Goal: Task Accomplishment & Management: Manage account settings

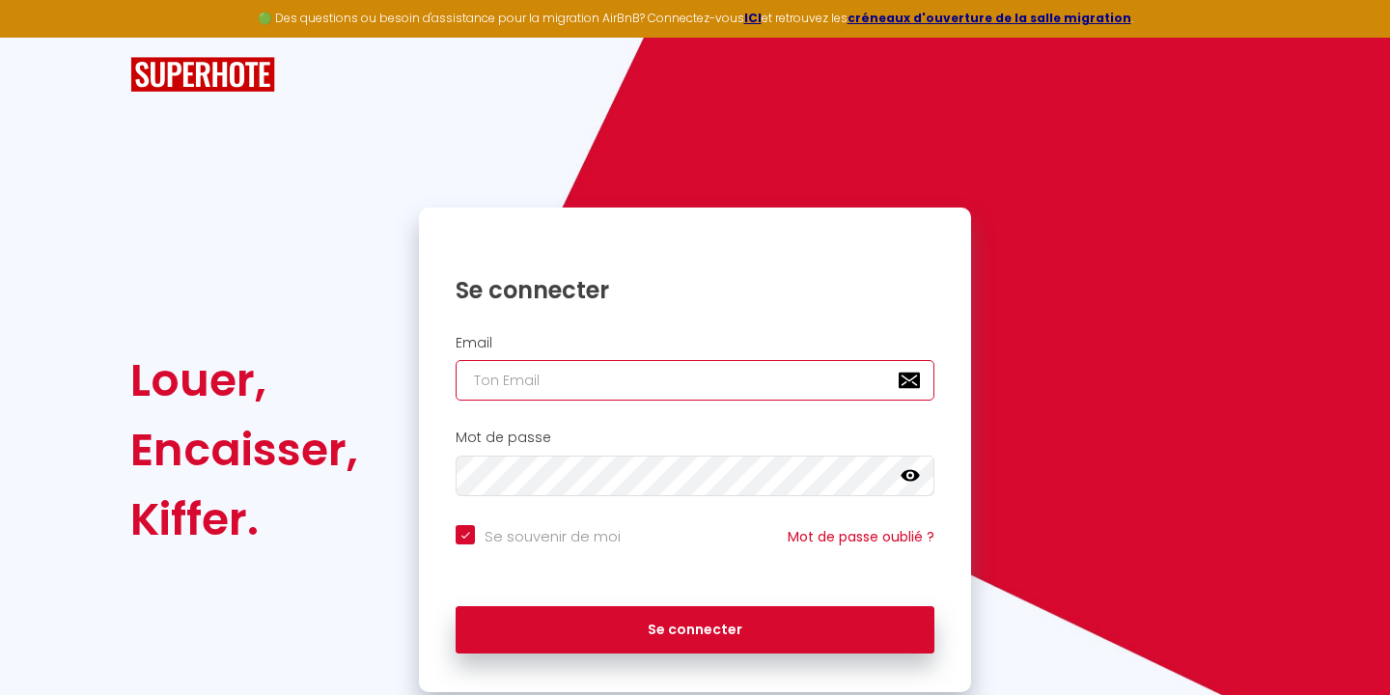
type input "[EMAIL_ADDRESS][DOMAIN_NAME]"
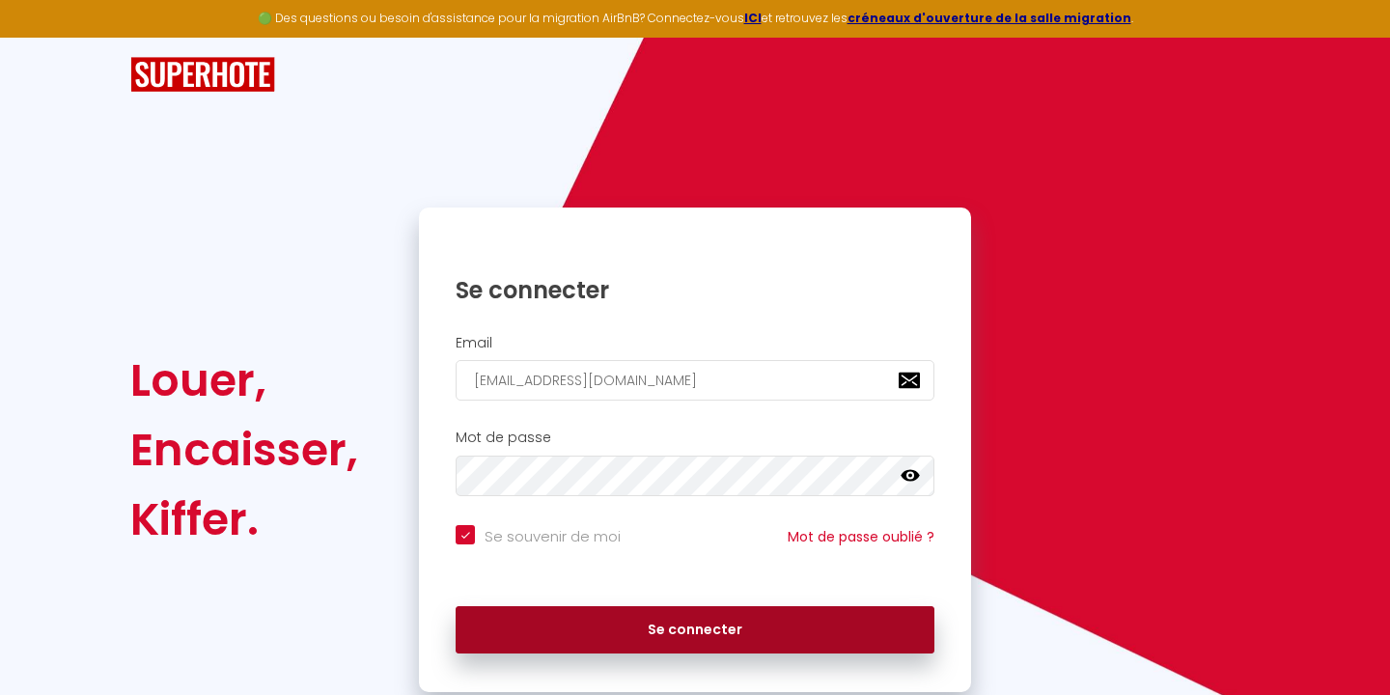
click at [675, 628] on button "Se connecter" at bounding box center [695, 630] width 479 height 48
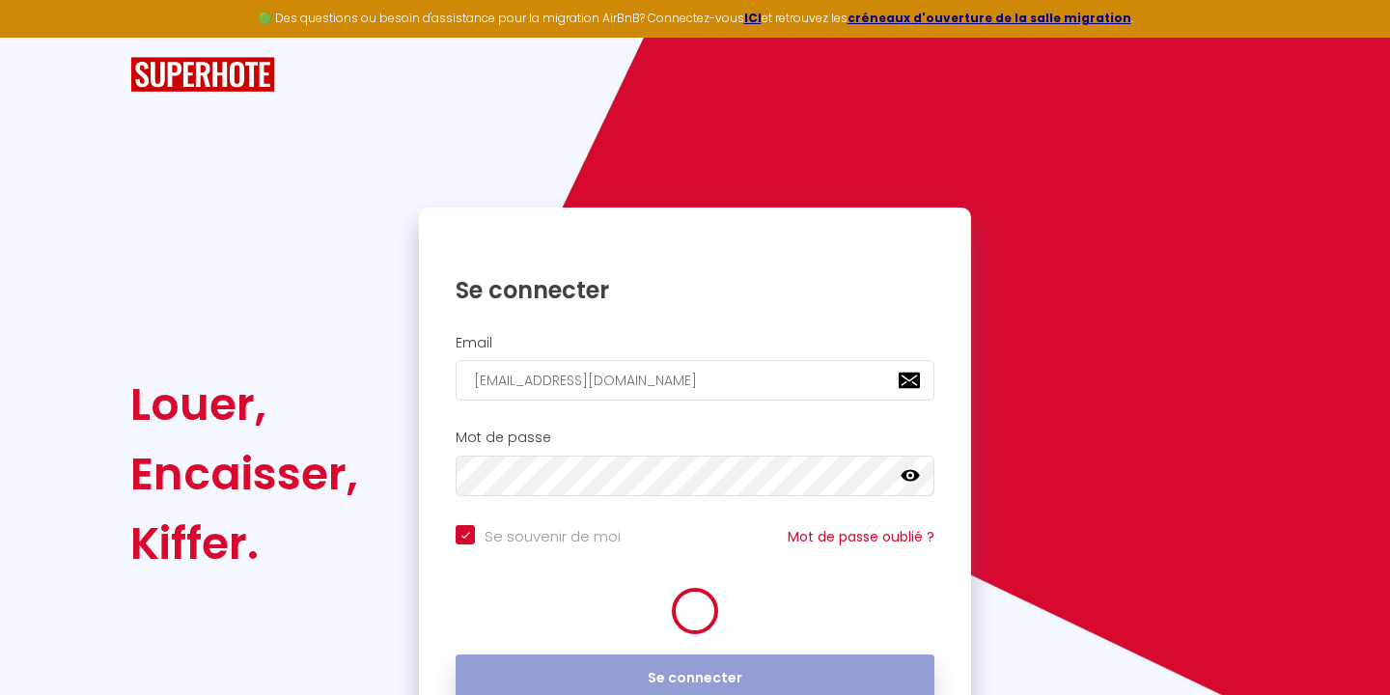
checkbox input "true"
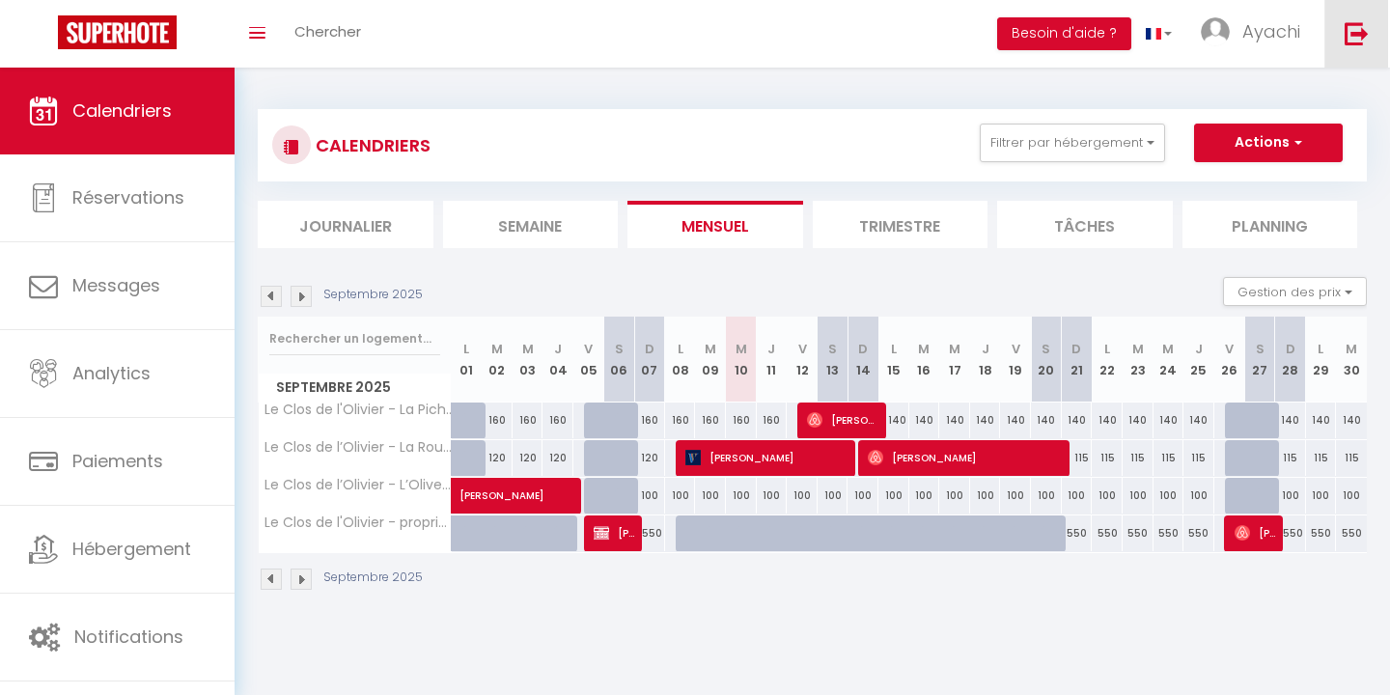
click at [1362, 28] on img at bounding box center [1357, 33] width 24 height 24
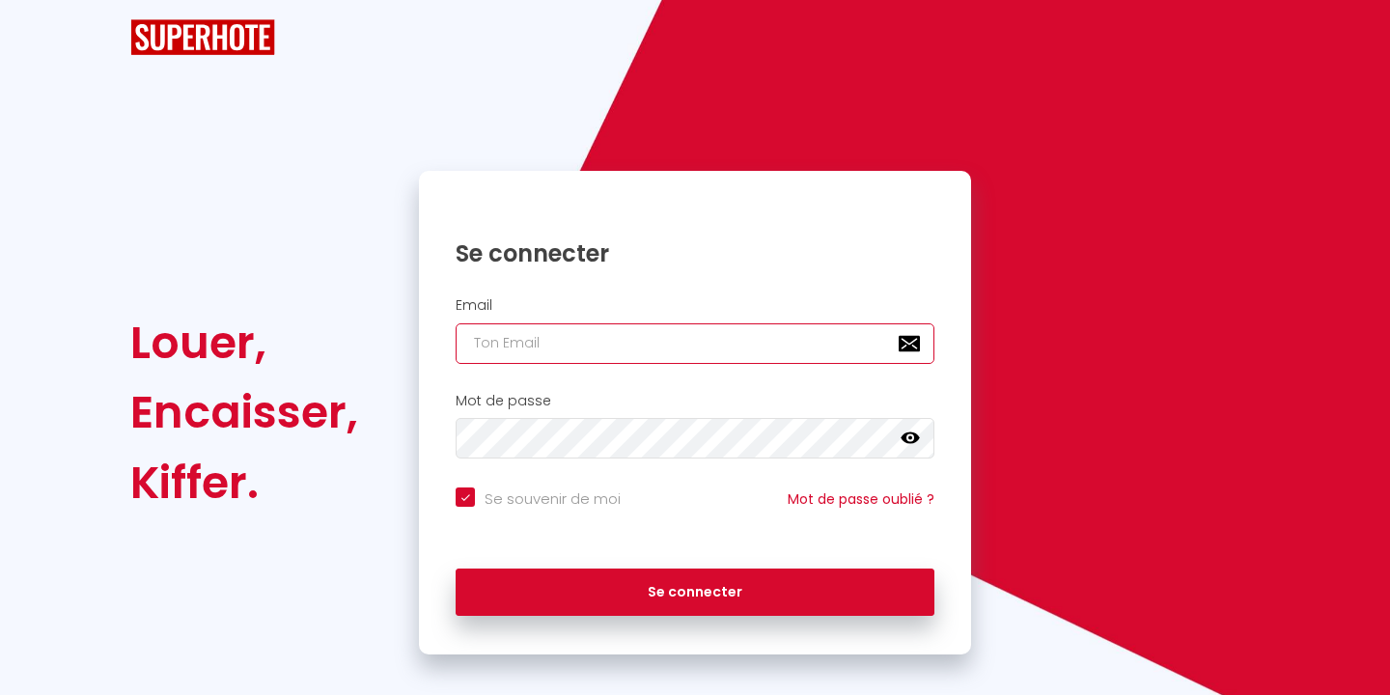
checkbox input "true"
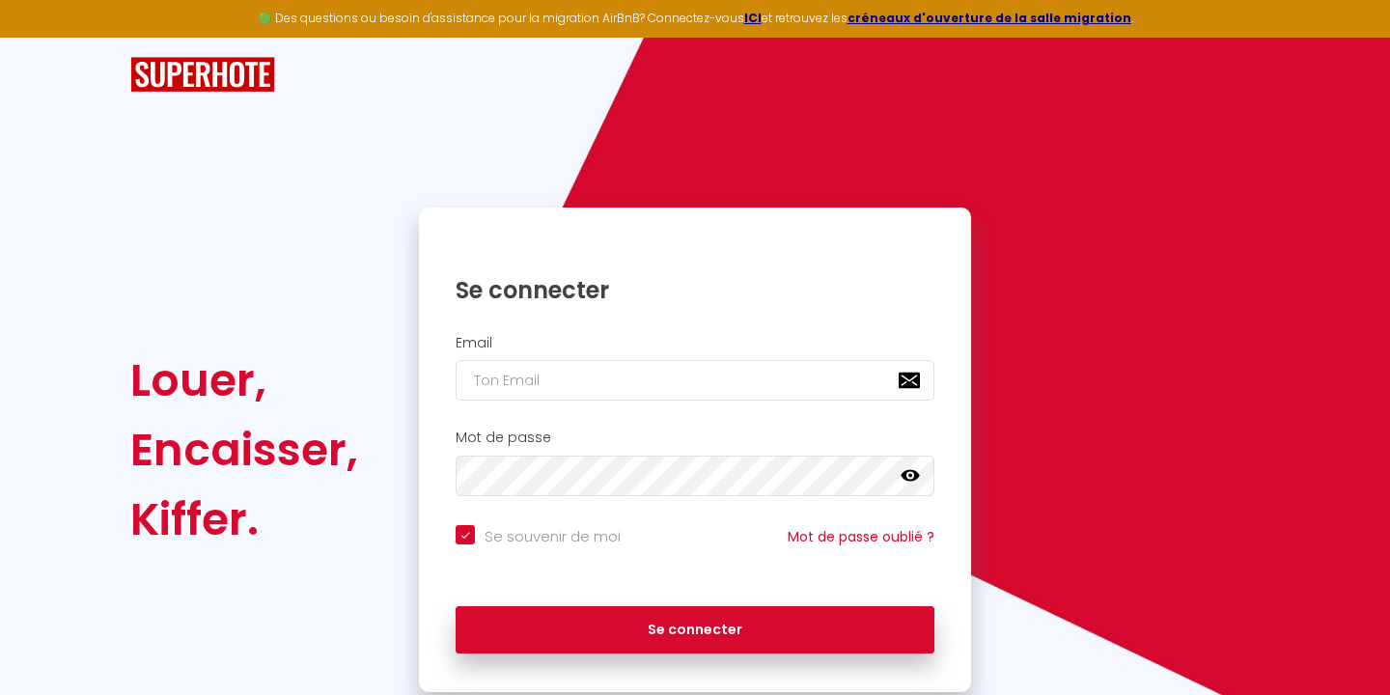
click at [1168, 243] on div "Louer, Encaisser, Kiffer. Se connecter Email Mot de passe false Se souvenir de …" at bounding box center [695, 450] width 1155 height 485
